Goal: Information Seeking & Learning: Compare options

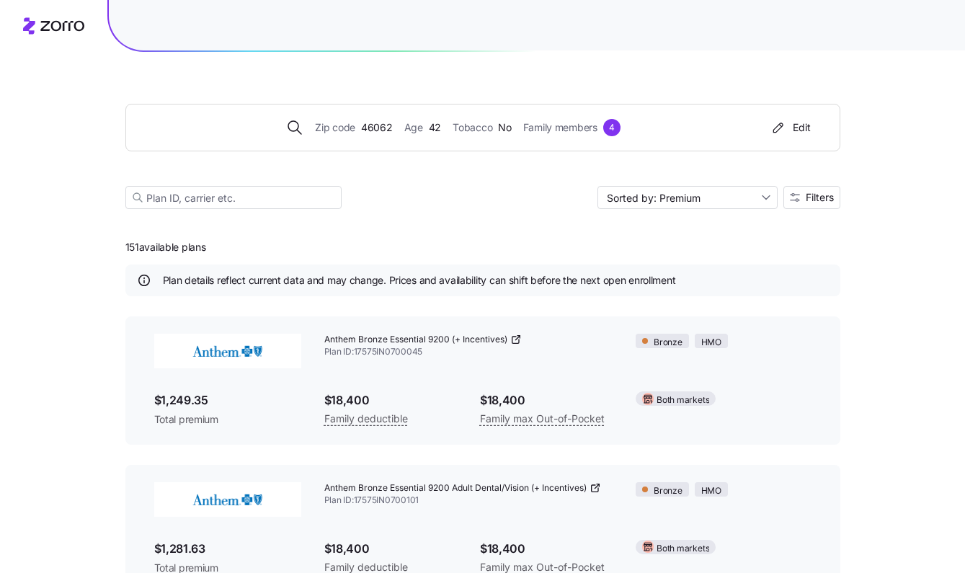
click at [545, 217] on div "Zip code 46062 Age 42 Tobacco No Family members 4 Edit Sorted by: Premium Filte…" at bounding box center [482, 139] width 715 height 174
click at [820, 196] on span "Filters" at bounding box center [820, 197] width 28 height 10
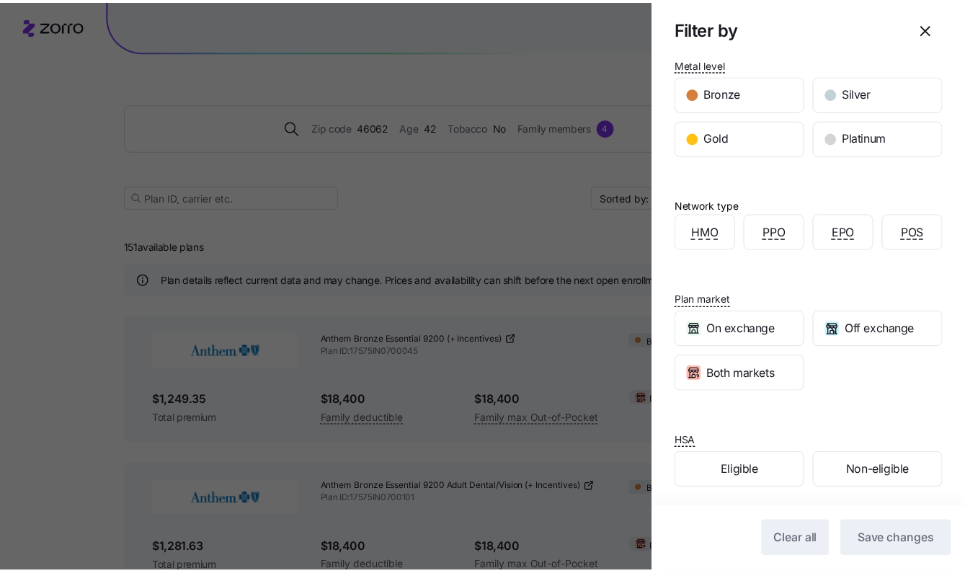
scroll to position [226, 0]
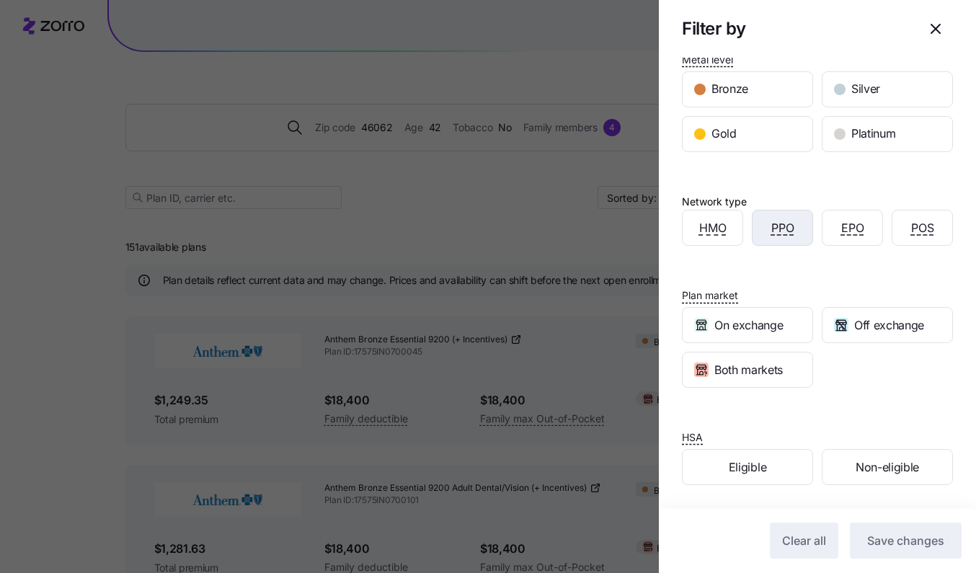
click at [781, 226] on span "PPO" at bounding box center [782, 228] width 23 height 18
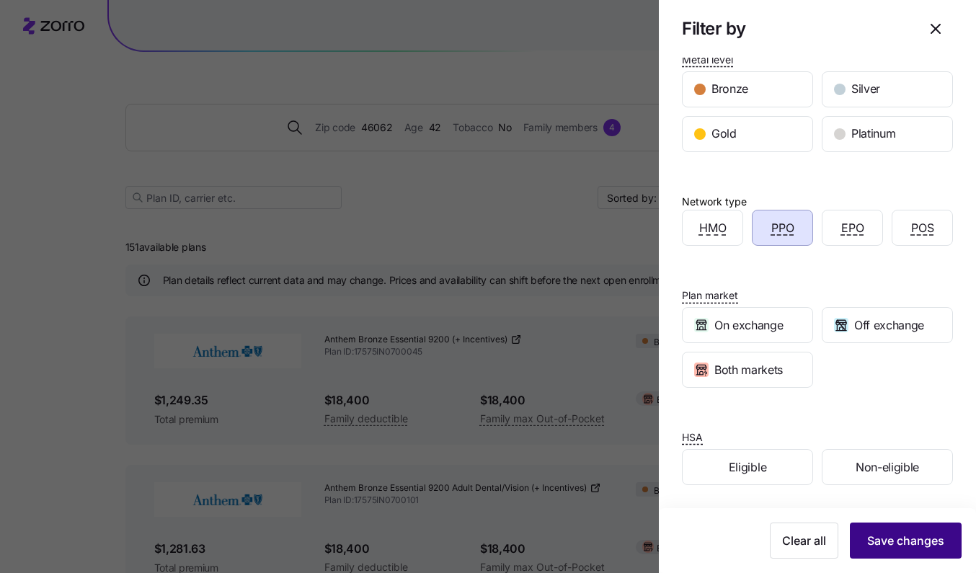
click at [903, 540] on span "Save changes" at bounding box center [905, 540] width 77 height 17
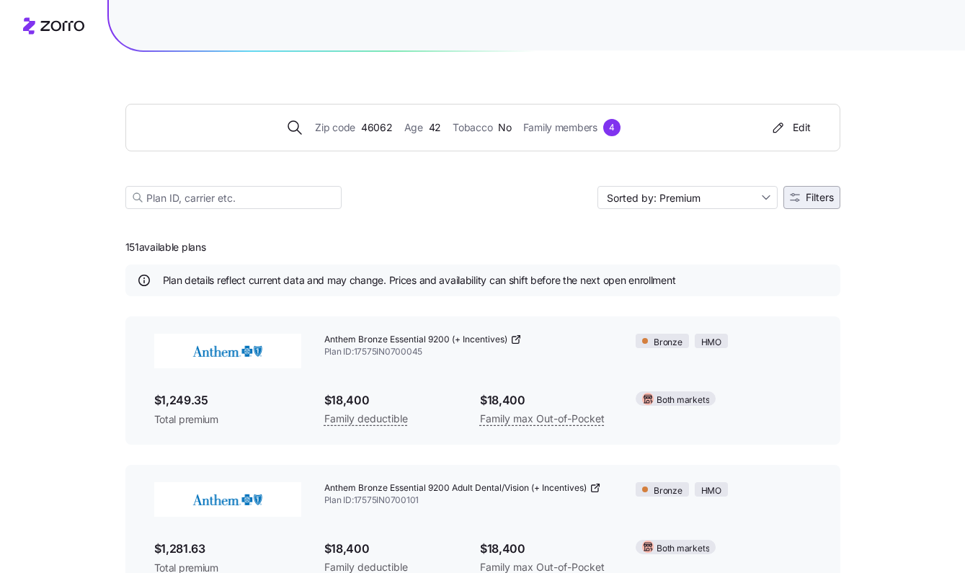
click at [806, 192] on span "Filters" at bounding box center [820, 197] width 28 height 10
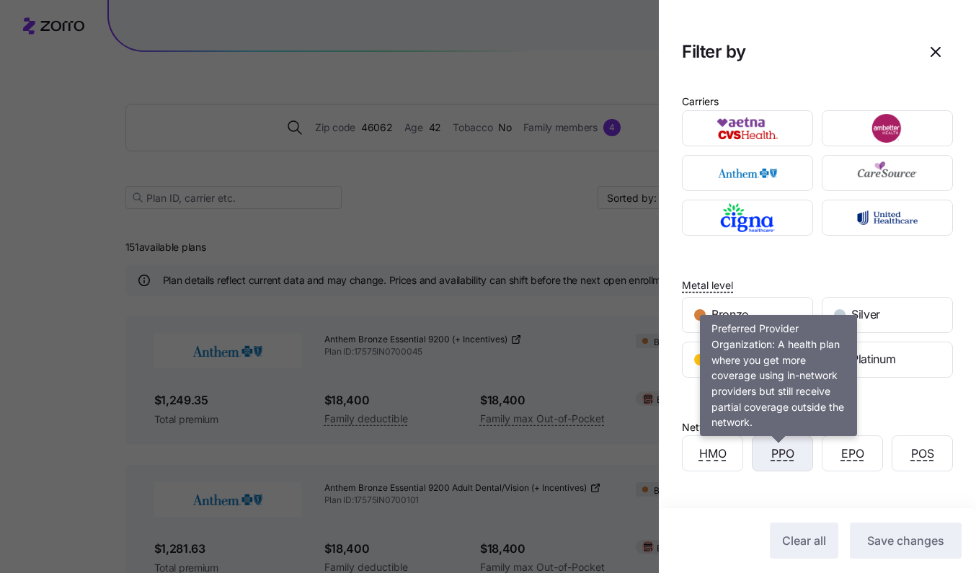
click at [779, 453] on span "PPO" at bounding box center [782, 454] width 23 height 18
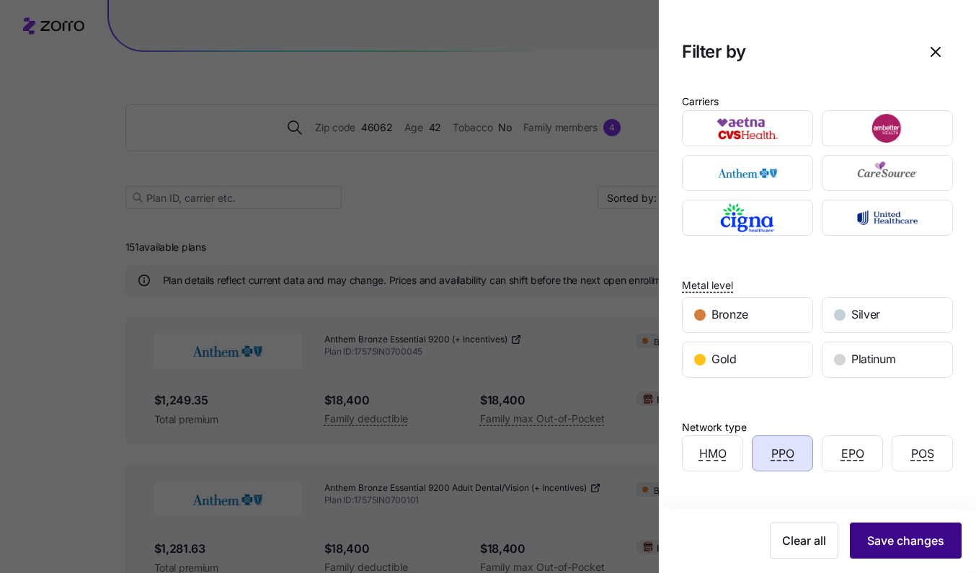
click at [896, 536] on span "Save changes" at bounding box center [905, 540] width 77 height 17
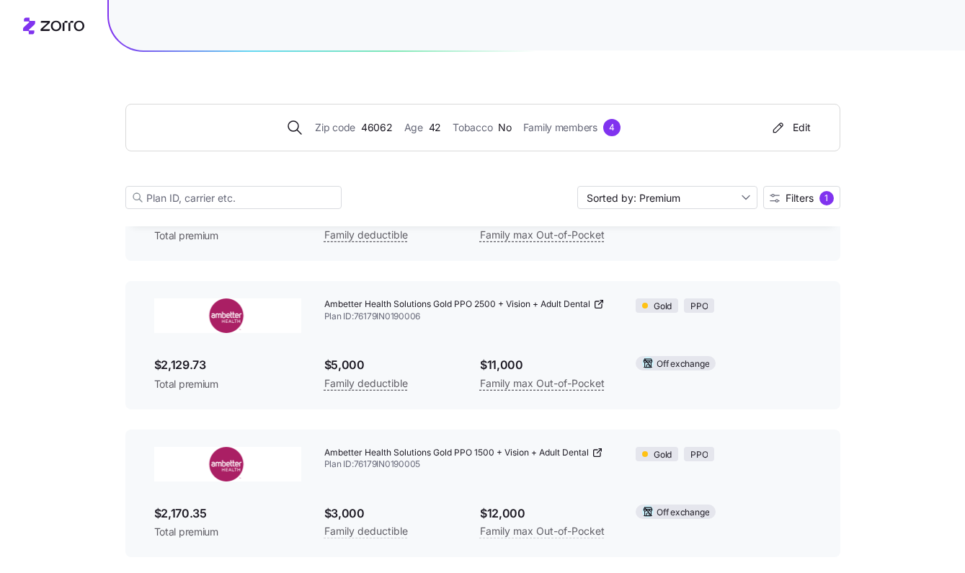
scroll to position [3897, 0]
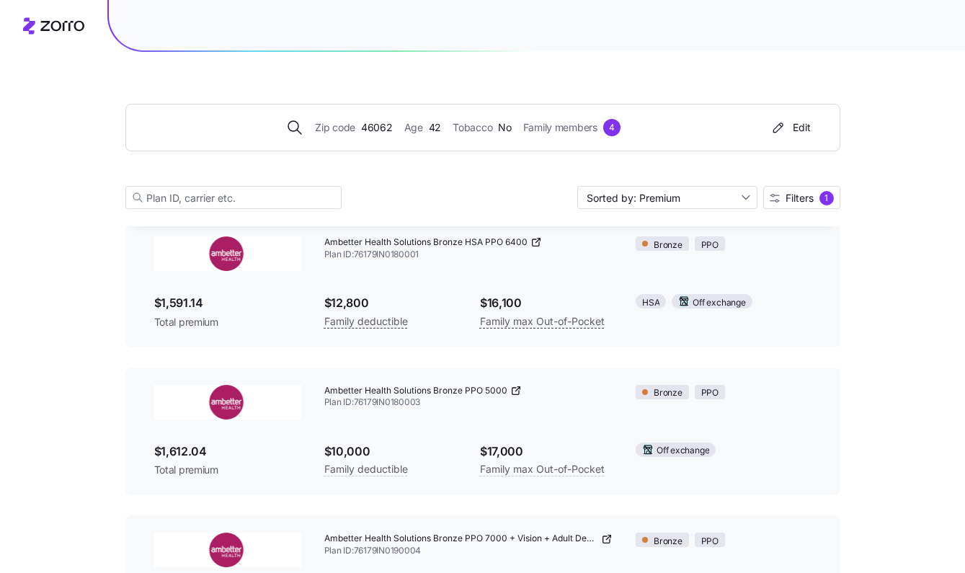
click at [796, 185] on div "Zip code 46062 Age [DEMOGRAPHIC_DATA] Tobacco No Family members 4 Edit Sorted b…" at bounding box center [482, 139] width 715 height 174
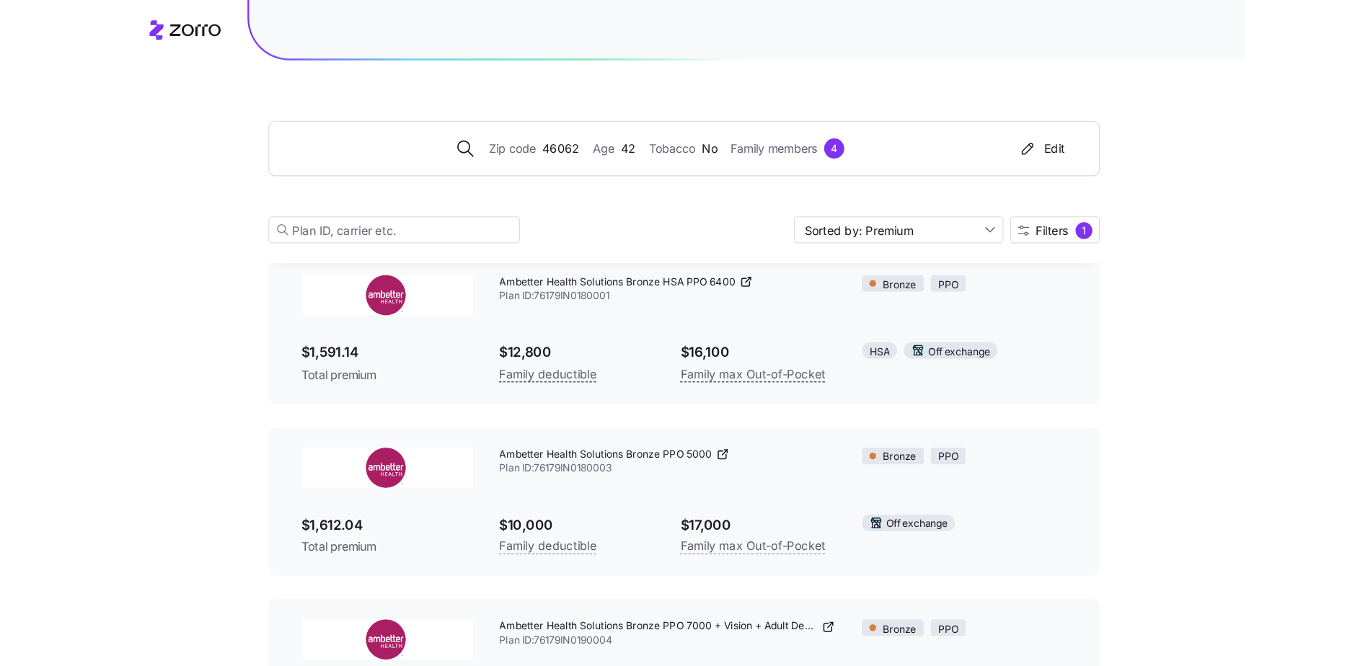
scroll to position [245, 0]
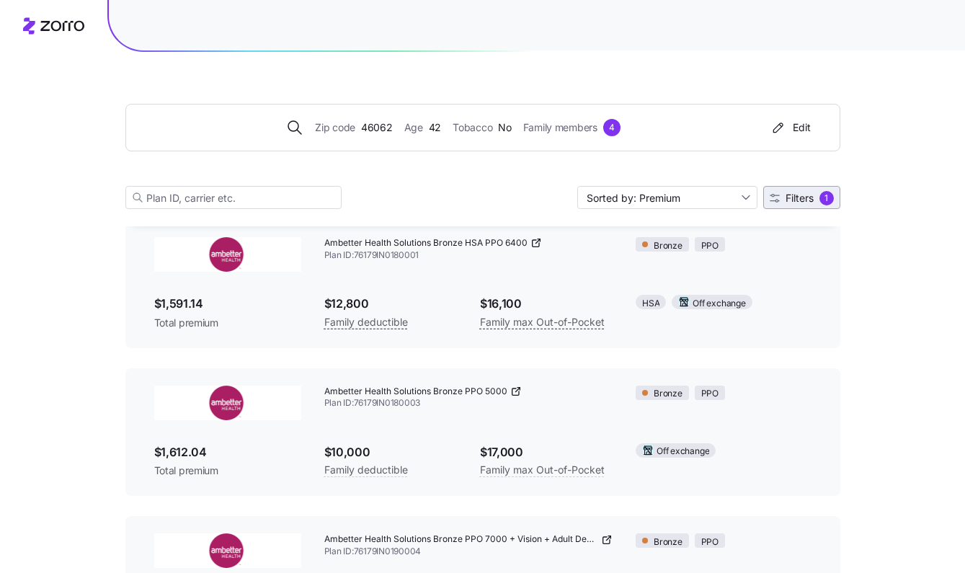
click at [792, 203] on span "Filters" at bounding box center [800, 198] width 28 height 10
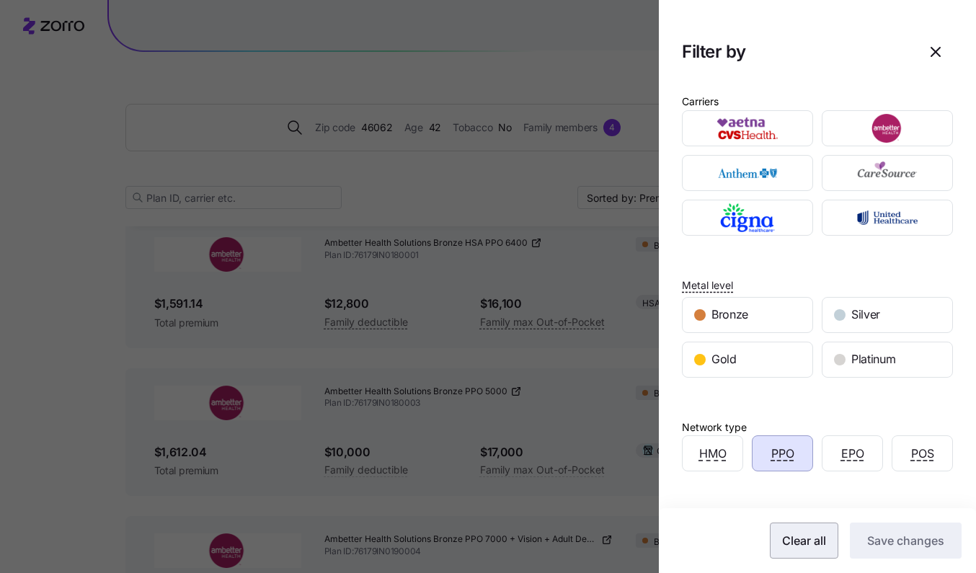
click at [791, 537] on span "Clear all" at bounding box center [804, 540] width 44 height 17
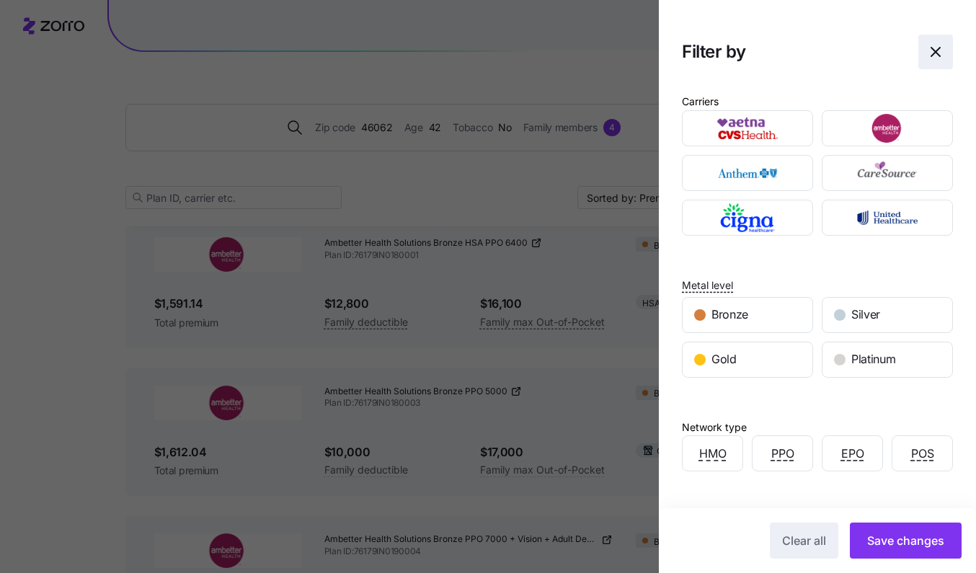
click at [927, 52] on icon "button" at bounding box center [935, 51] width 17 height 17
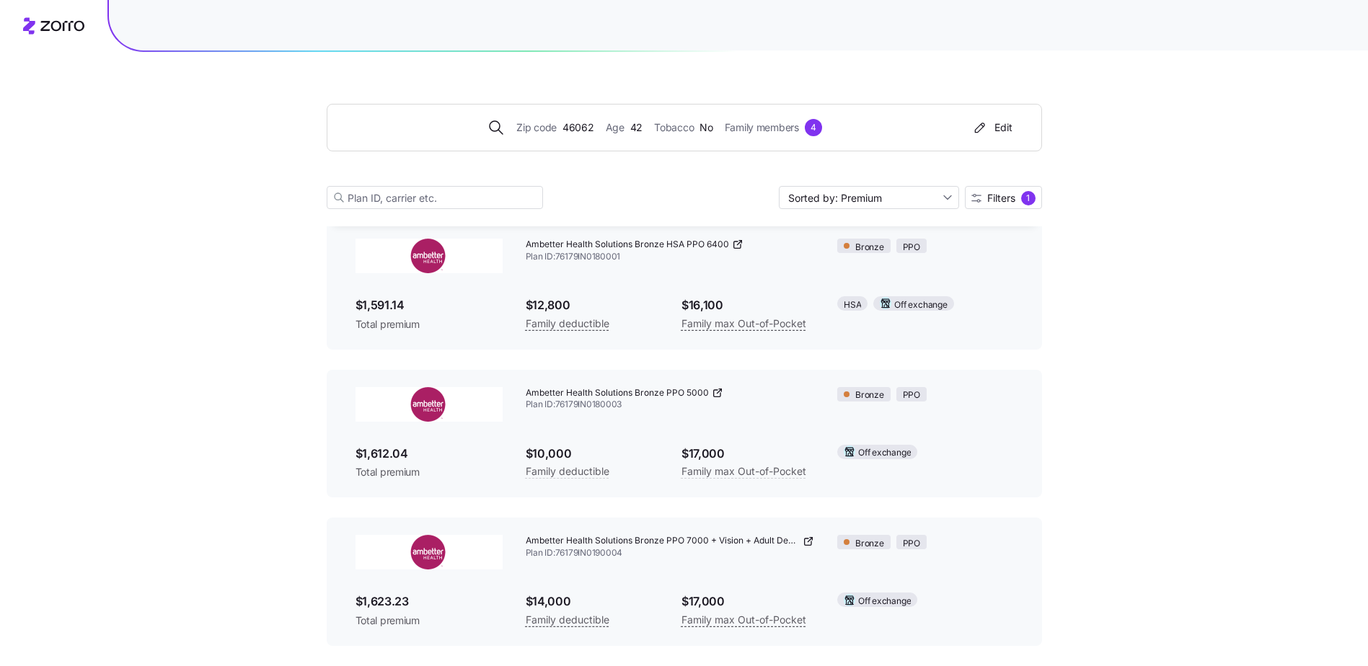
scroll to position [244, 0]
